Goal: Book appointment/travel/reservation

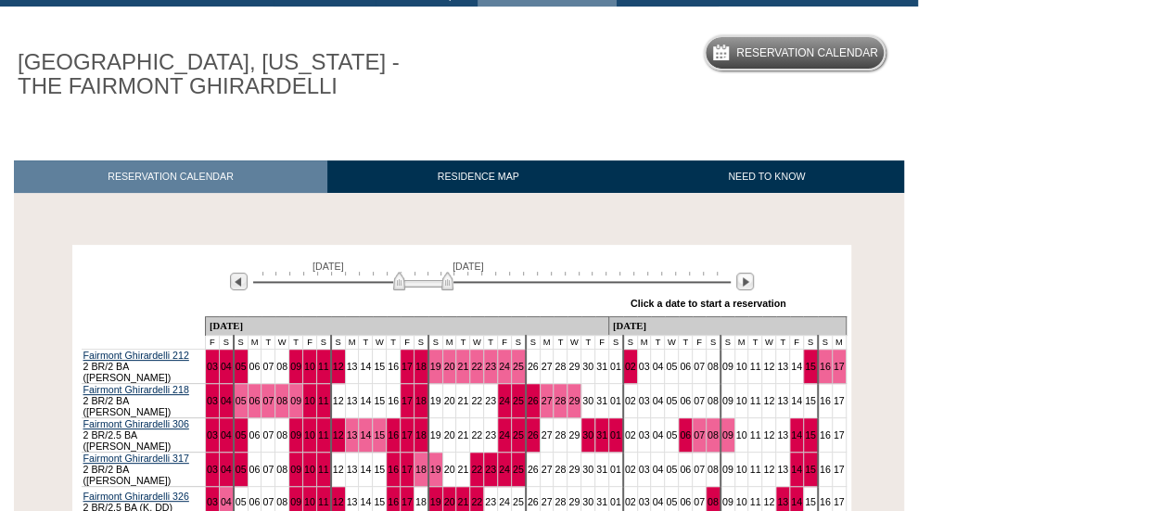
scroll to position [219, 0]
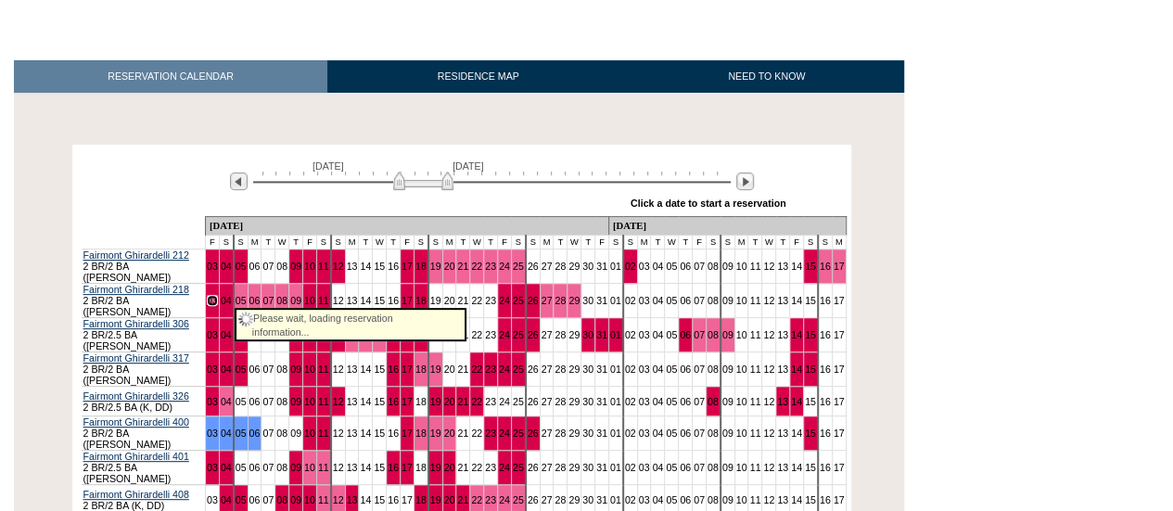
click at [218, 295] on link "03" at bounding box center [212, 300] width 11 height 11
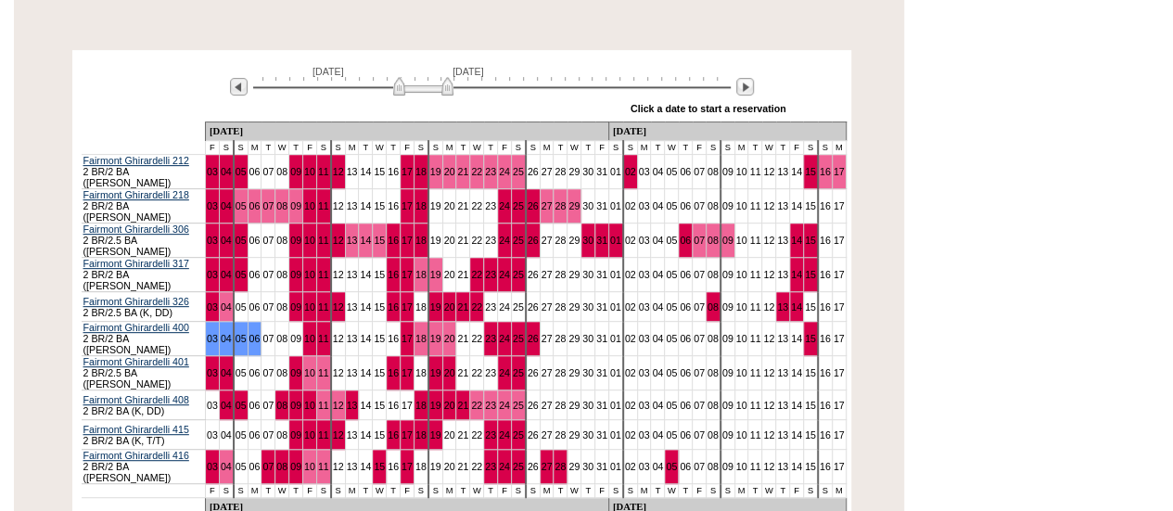
scroll to position [315, 0]
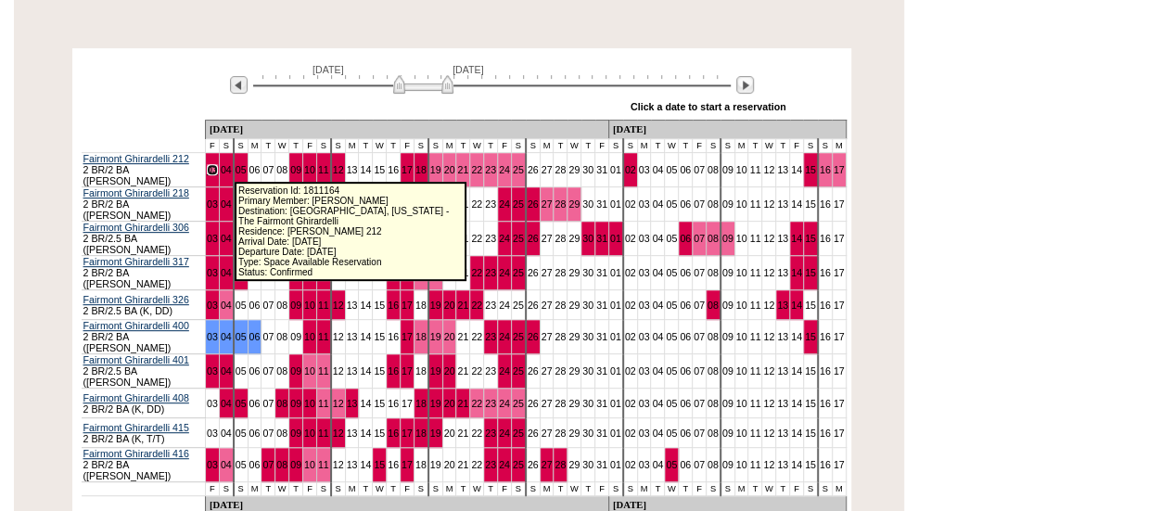
click at [218, 170] on link "03" at bounding box center [212, 169] width 11 height 11
